Goal: Navigation & Orientation: Find specific page/section

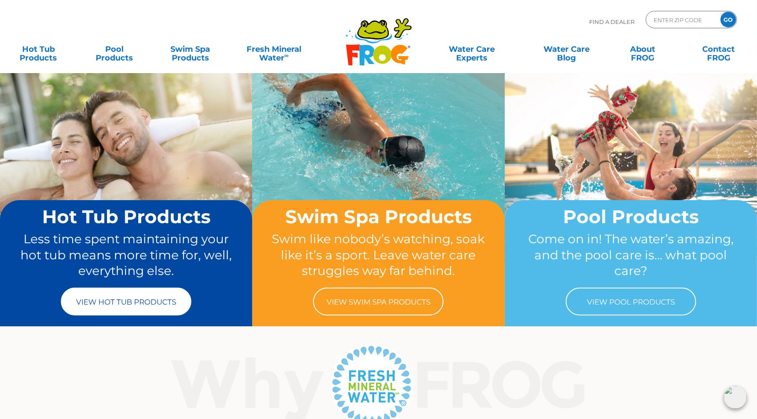
click at [133, 304] on link "View Hot Tub Products" at bounding box center [126, 301] width 130 height 28
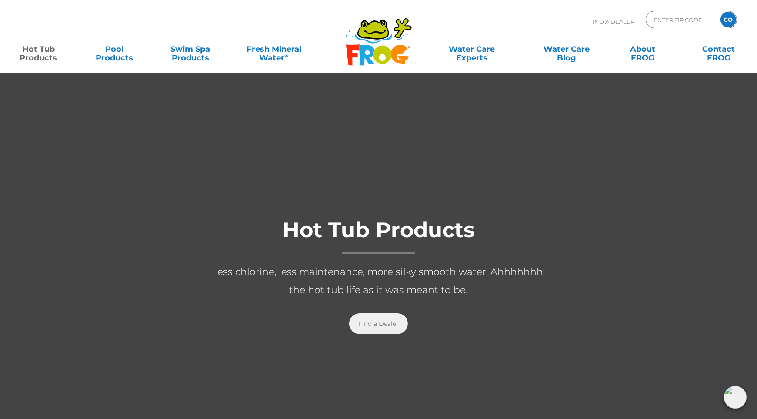
click at [379, 326] on link "Find a Dealer" at bounding box center [378, 323] width 59 height 21
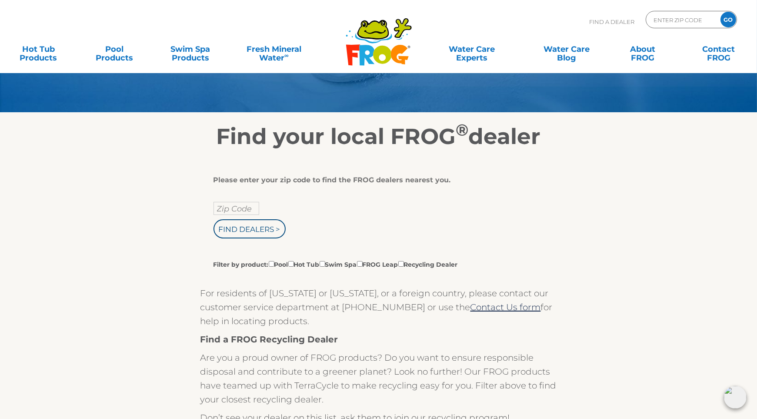
scroll to position [70, 0]
click at [239, 226] on input "Find Dealers >" at bounding box center [250, 229] width 72 height 19
type input "ENTER ZIP CODE"
click at [229, 208] on input "text" at bounding box center [237, 208] width 46 height 13
type input "63117"
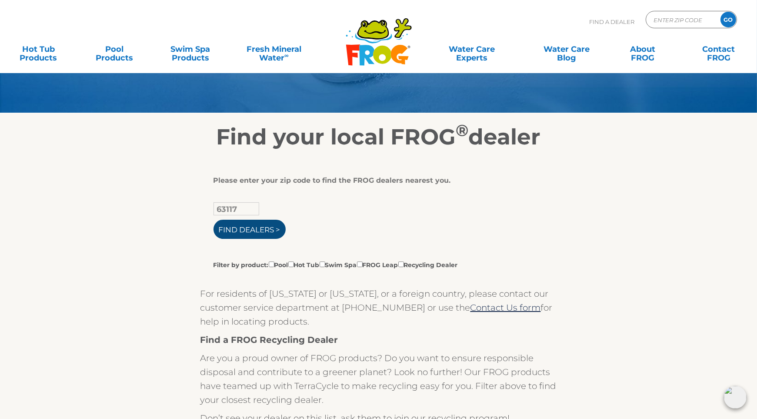
click at [240, 226] on input "Find Dealers >" at bounding box center [250, 229] width 72 height 19
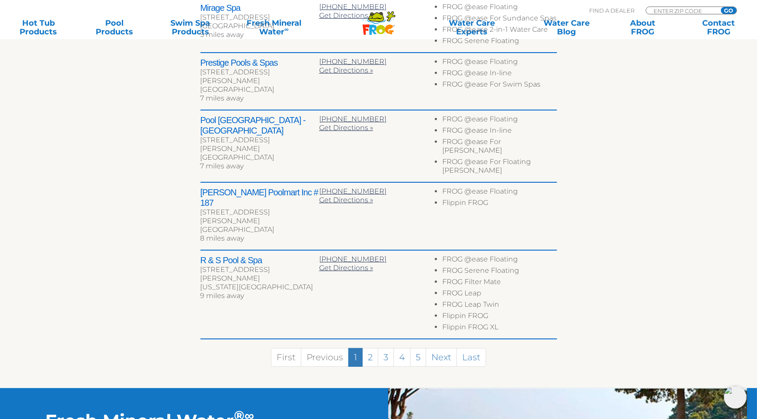
scroll to position [422, 0]
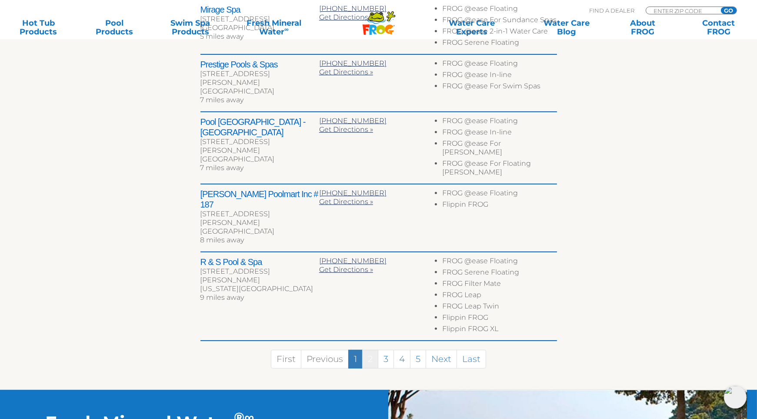
click at [370, 350] on link "2" at bounding box center [370, 359] width 16 height 19
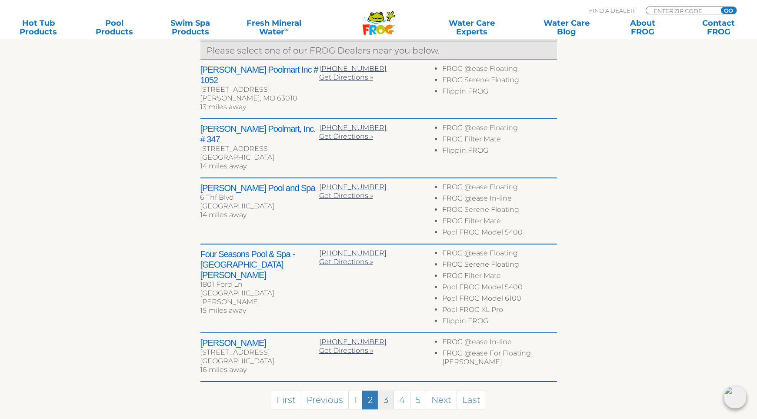
scroll to position [361, 0]
click at [384, 391] on link "3" at bounding box center [386, 400] width 16 height 19
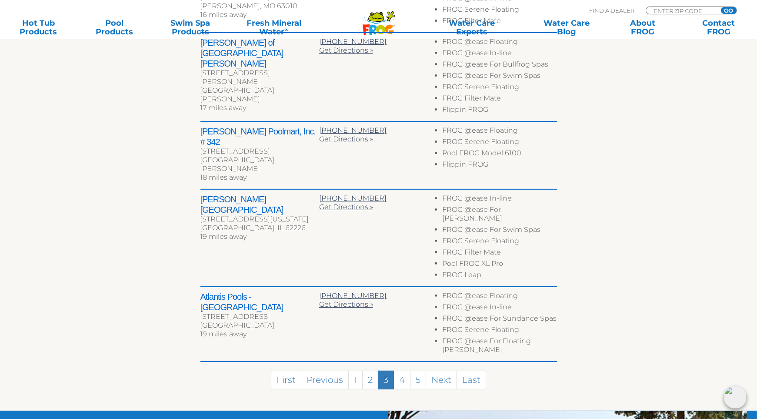
scroll to position [444, 0]
click at [399, 371] on link "4" at bounding box center [402, 380] width 17 height 19
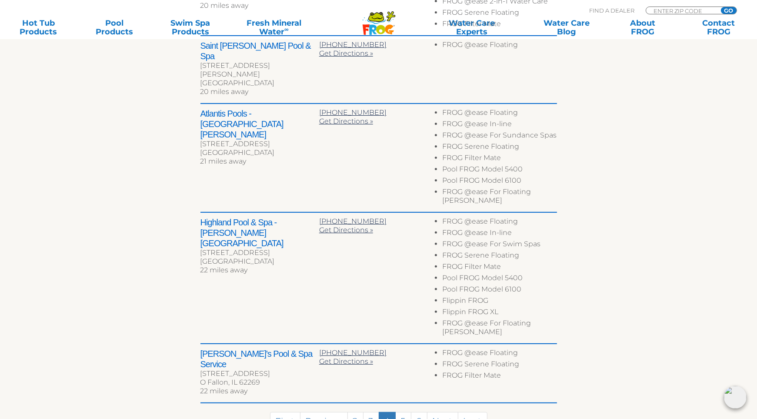
scroll to position [464, 0]
click at [403, 411] on link "5" at bounding box center [403, 420] width 16 height 19
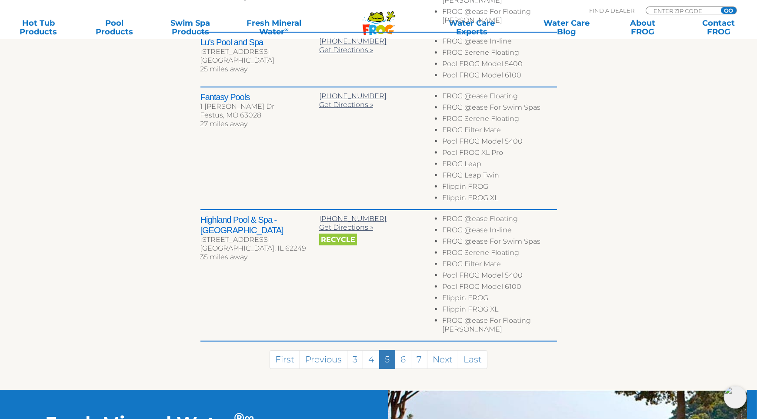
scroll to position [530, 0]
click at [400, 350] on link "6" at bounding box center [403, 359] width 17 height 19
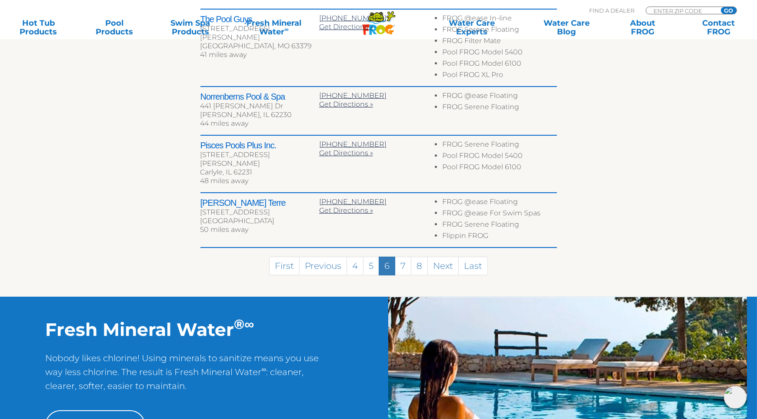
scroll to position [474, 0]
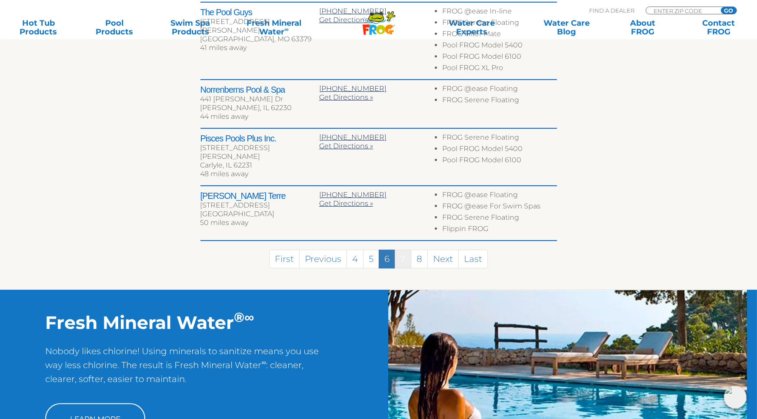
click at [402, 250] on link "7" at bounding box center [403, 259] width 17 height 19
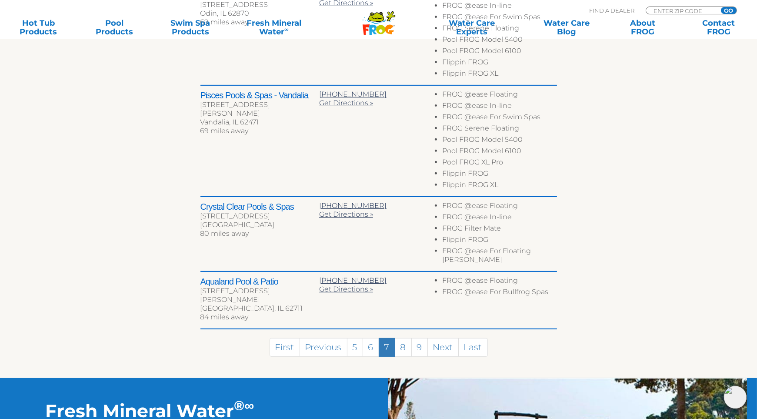
scroll to position [538, 0]
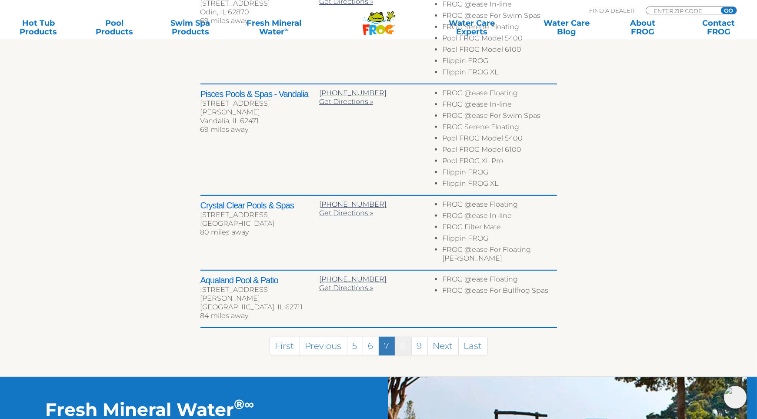
click at [405, 337] on link "8" at bounding box center [403, 346] width 17 height 19
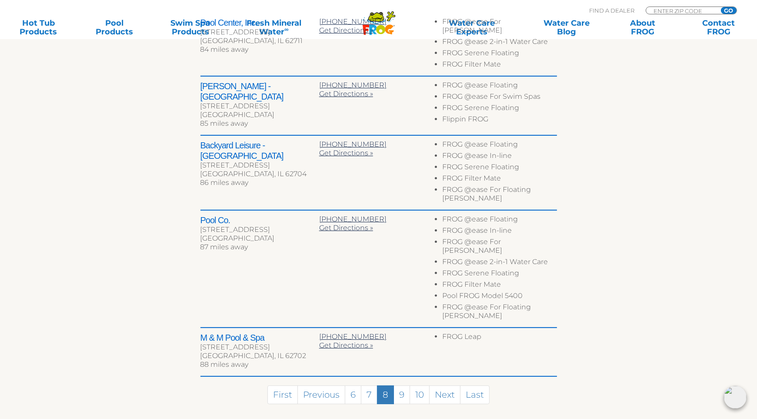
scroll to position [414, 0]
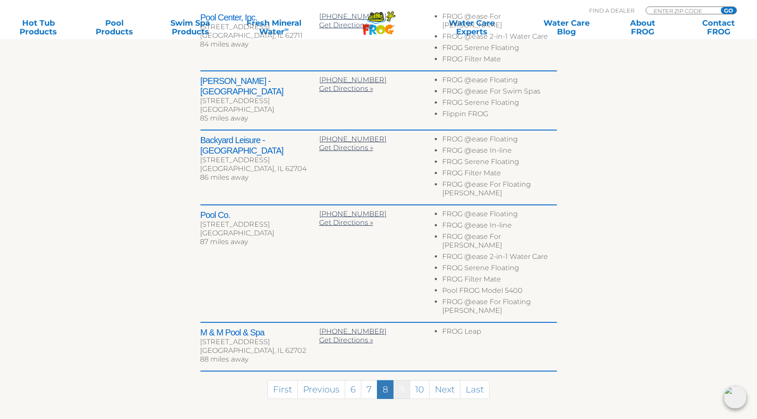
click at [402, 380] on link "9" at bounding box center [402, 389] width 17 height 19
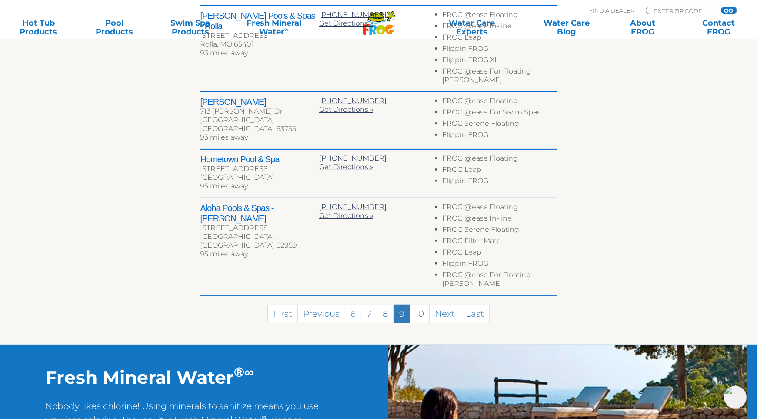
scroll to position [482, 0]
click at [420, 304] on link "10" at bounding box center [420, 313] width 20 height 19
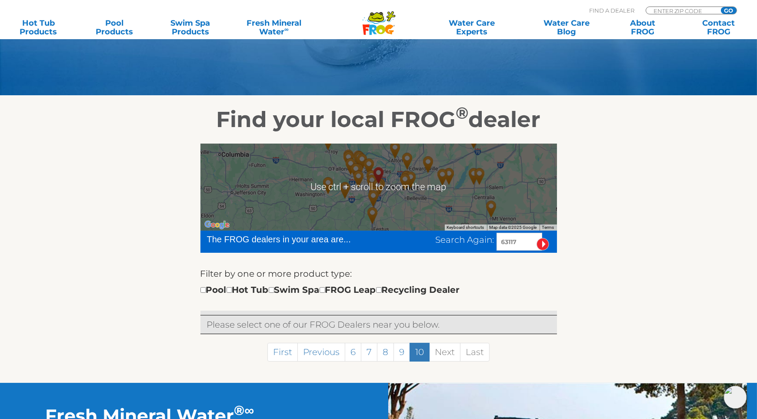
scroll to position [89, 0]
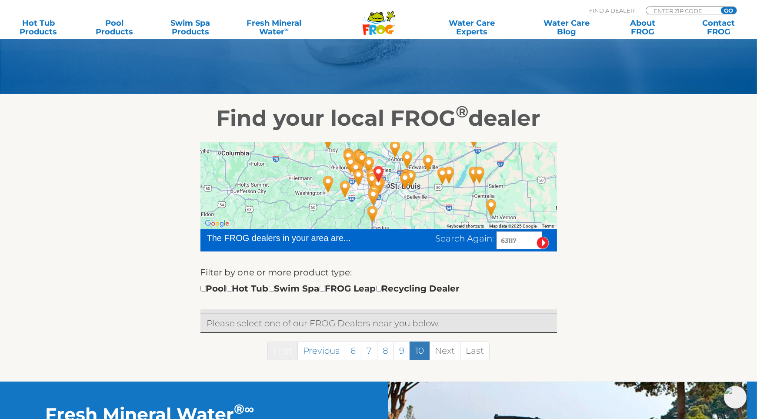
click at [286, 347] on link "First" at bounding box center [282, 350] width 30 height 19
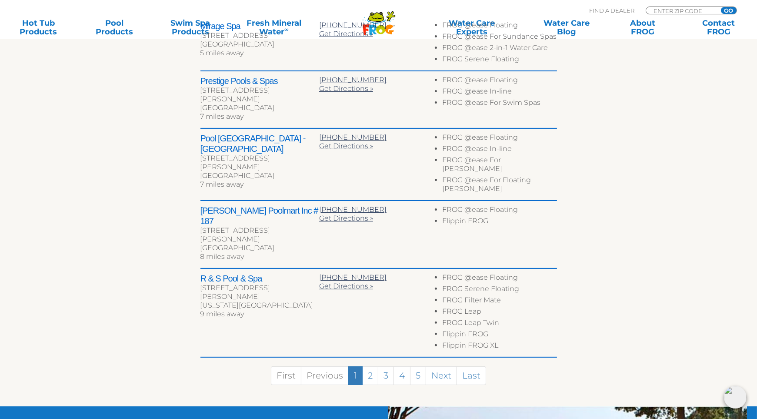
scroll to position [419, 0]
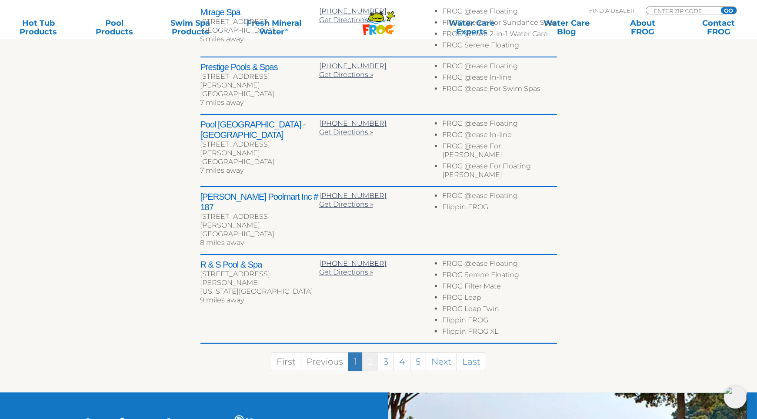
click at [369, 352] on link "2" at bounding box center [370, 361] width 16 height 19
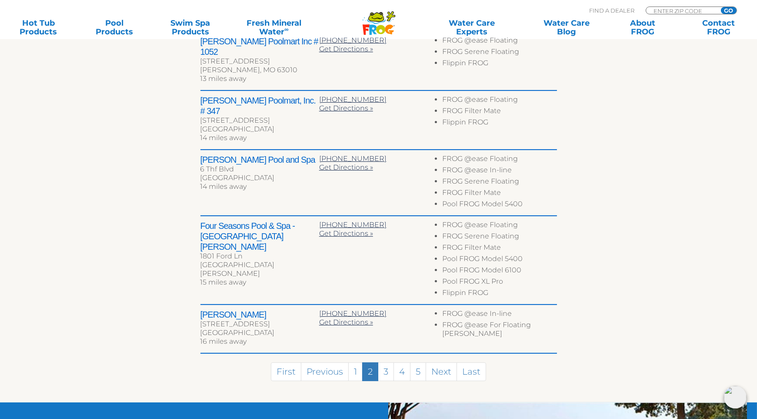
scroll to position [391, 0]
click at [388, 362] on link "3" at bounding box center [386, 371] width 16 height 19
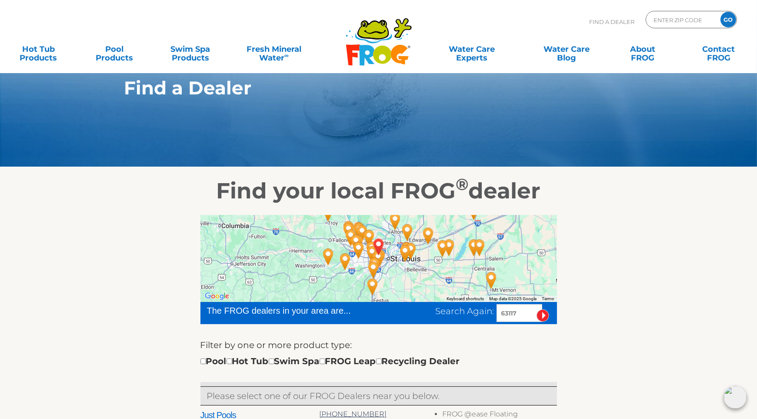
scroll to position [17, 0]
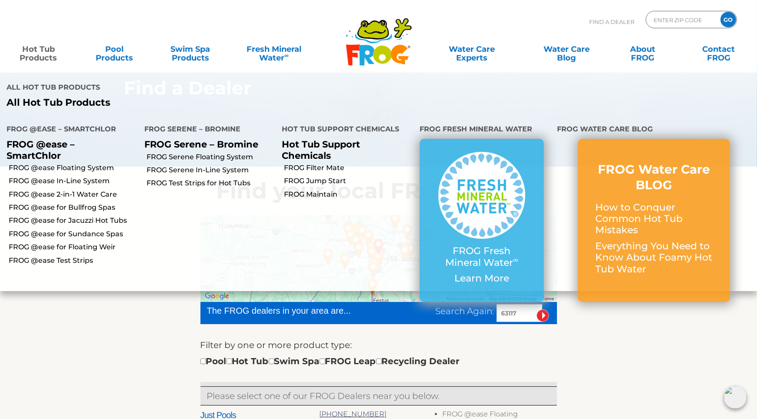
click at [39, 46] on link "Hot Tub Products" at bounding box center [38, 48] width 59 height 17
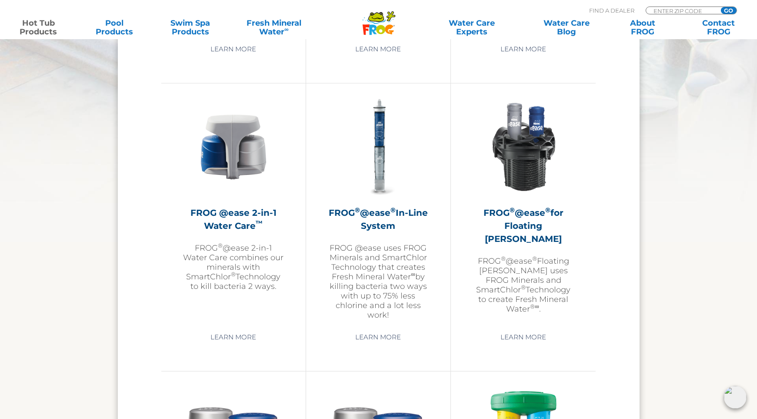
scroll to position [1223, 0]
click at [244, 334] on link "Learn More" at bounding box center [234, 337] width 66 height 16
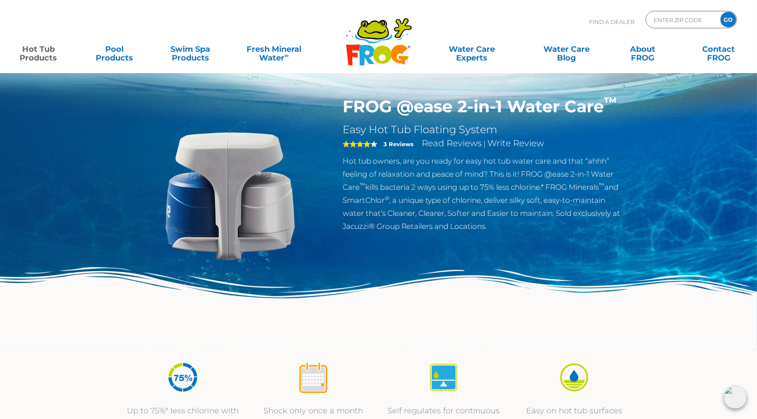
scroll to position [10, 0]
